Goal: Navigation & Orientation: Find specific page/section

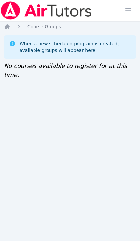
click at [82, 13] on img at bounding box center [46, 10] width 92 height 18
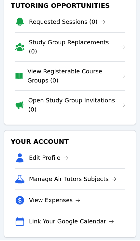
scroll to position [40, 0]
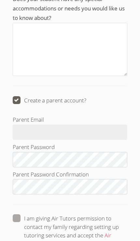
scroll to position [765, 0]
